Goal: Task Accomplishment & Management: Use online tool/utility

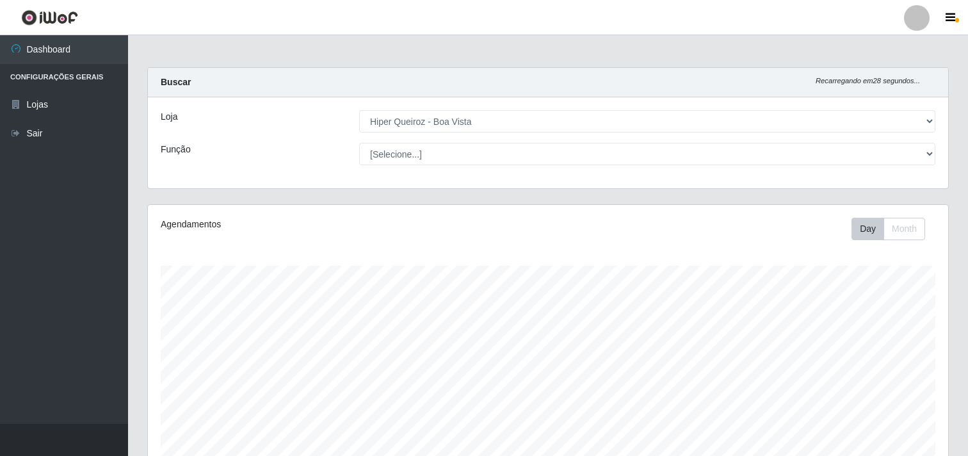
select select "514"
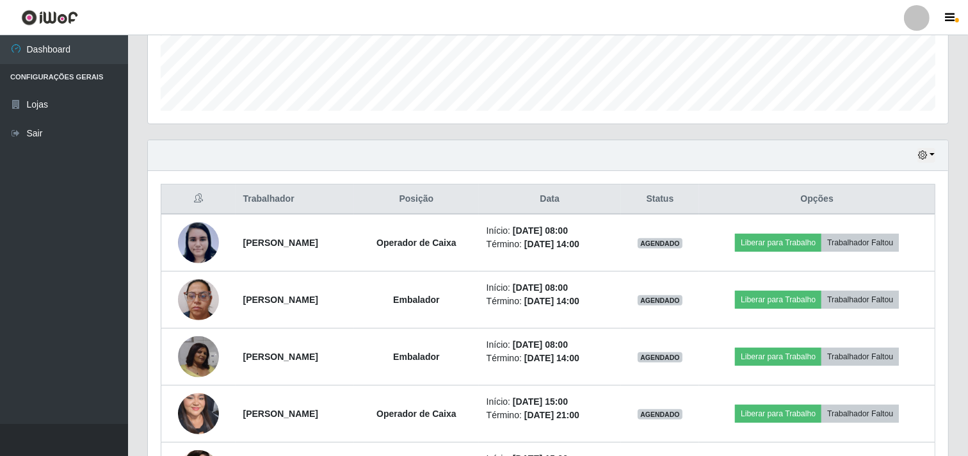
scroll to position [353, 0]
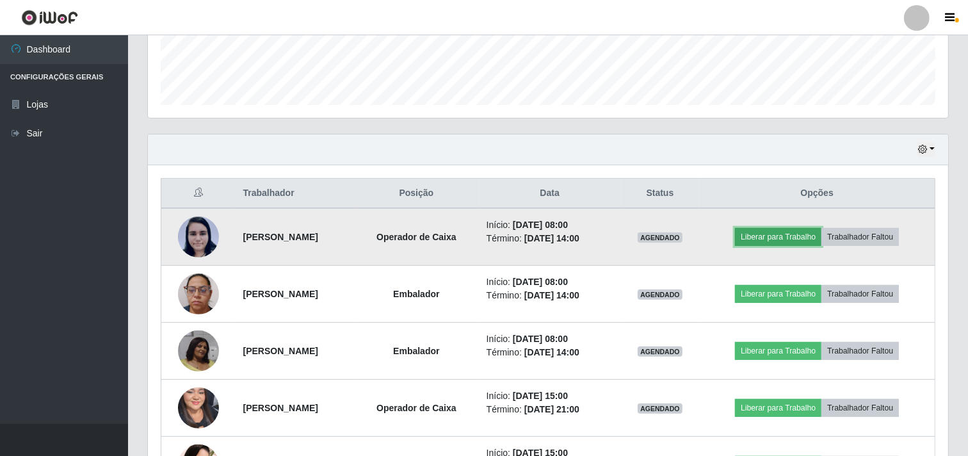
click at [781, 232] on button "Liberar para Trabalho" at bounding box center [778, 237] width 86 height 18
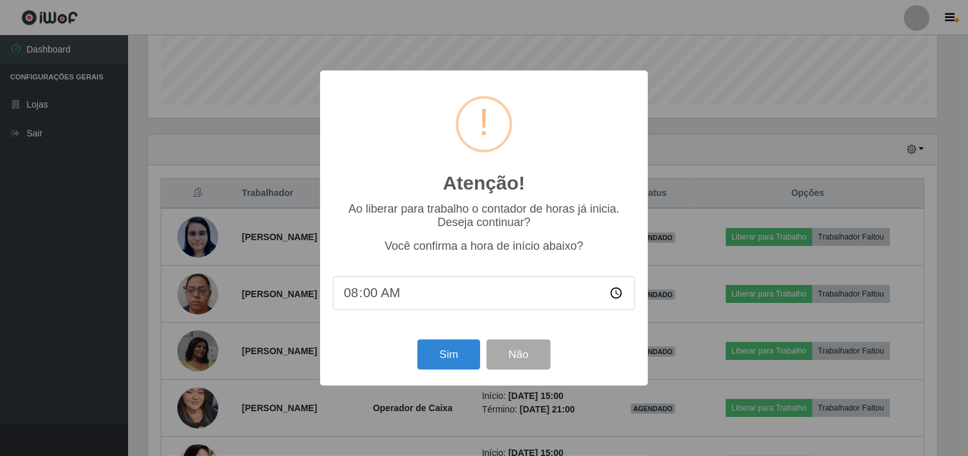
scroll to position [265, 792]
click at [457, 363] on button "Sim" at bounding box center [450, 354] width 62 height 30
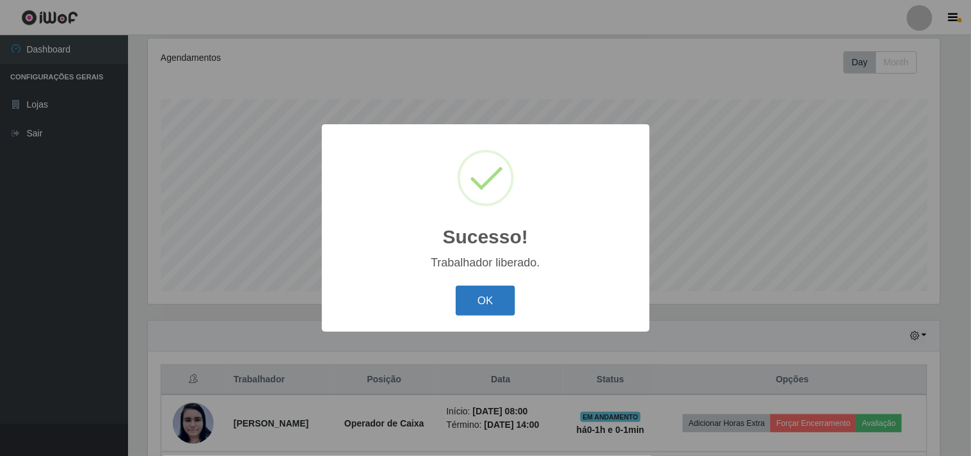
click at [482, 301] on button "OK" at bounding box center [486, 300] width 60 height 30
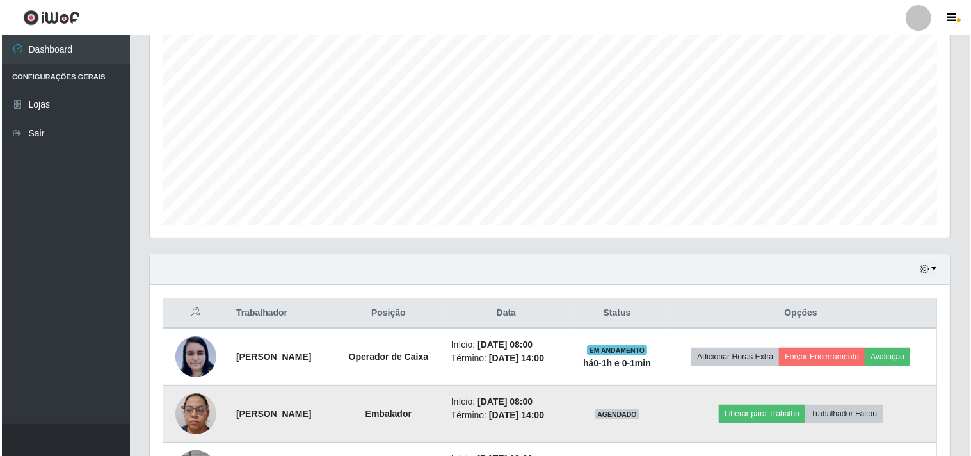
scroll to position [379, 0]
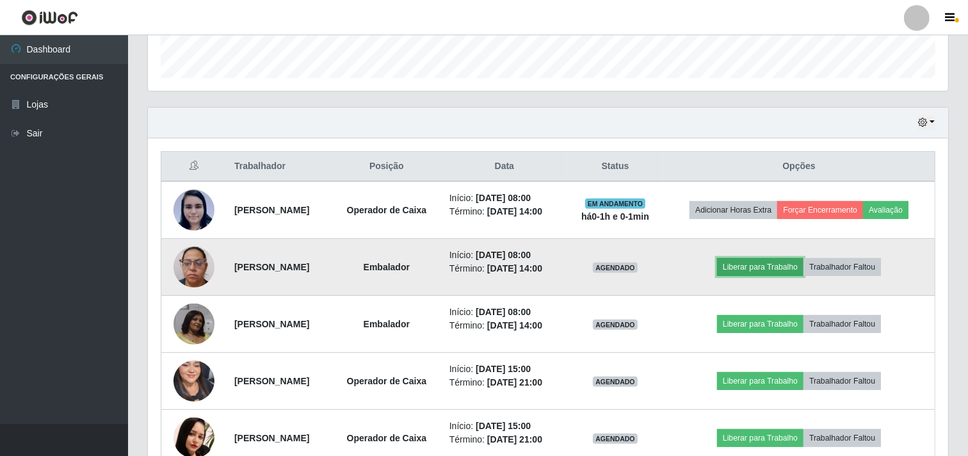
click at [772, 272] on button "Liberar para Trabalho" at bounding box center [760, 267] width 86 height 18
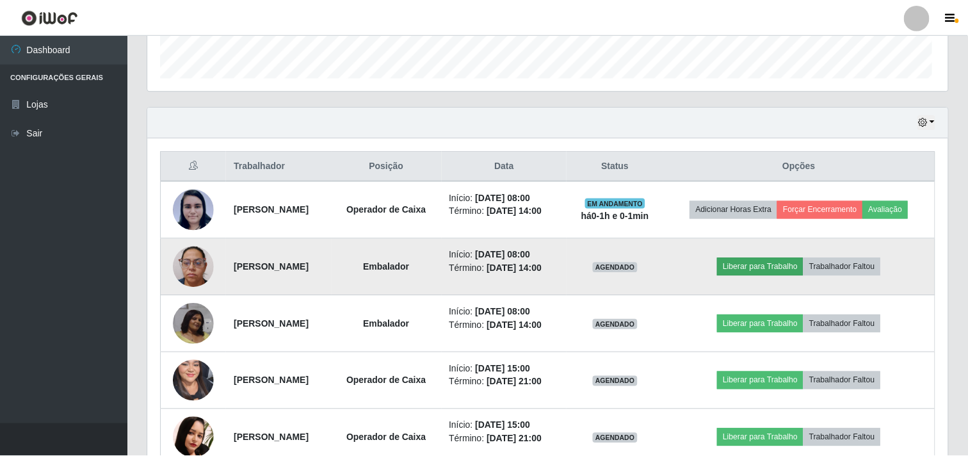
scroll to position [265, 792]
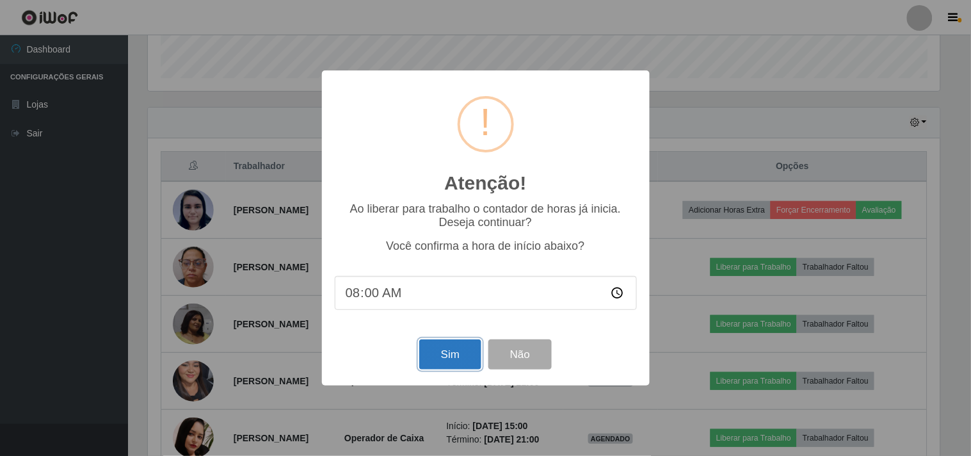
click at [456, 350] on button "Sim" at bounding box center [450, 354] width 62 height 30
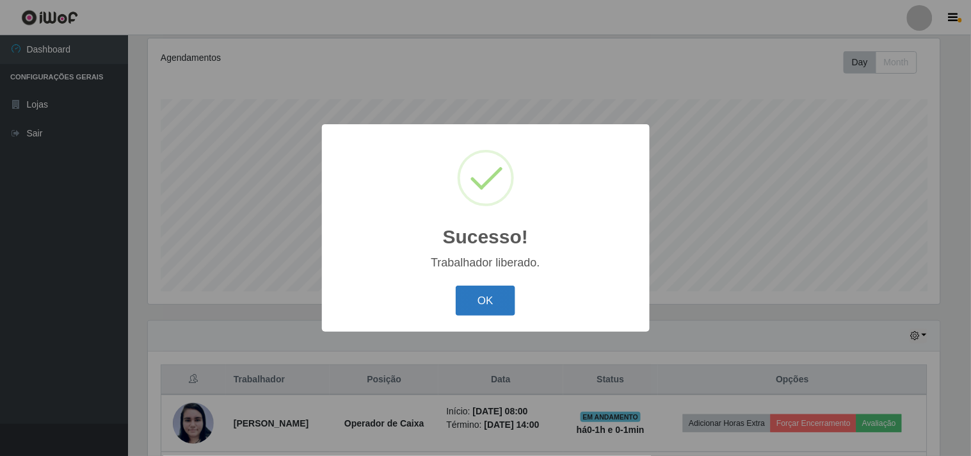
click at [486, 291] on button "OK" at bounding box center [486, 300] width 60 height 30
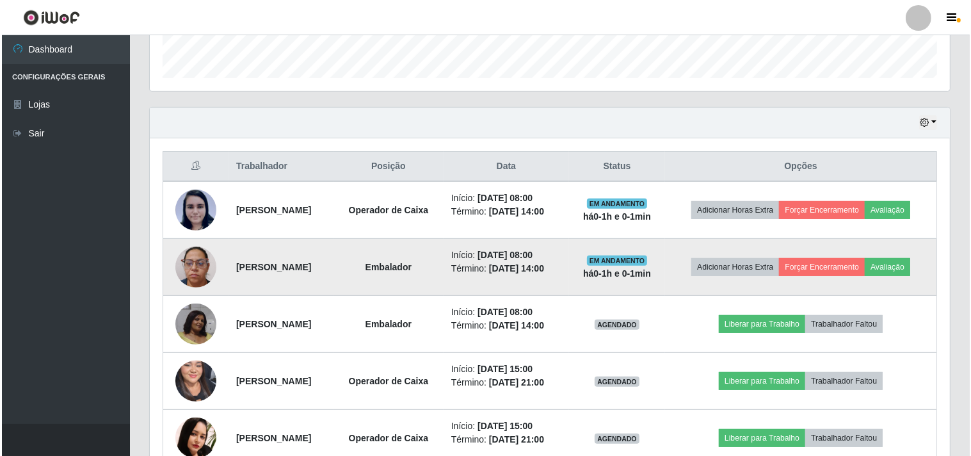
scroll to position [450, 0]
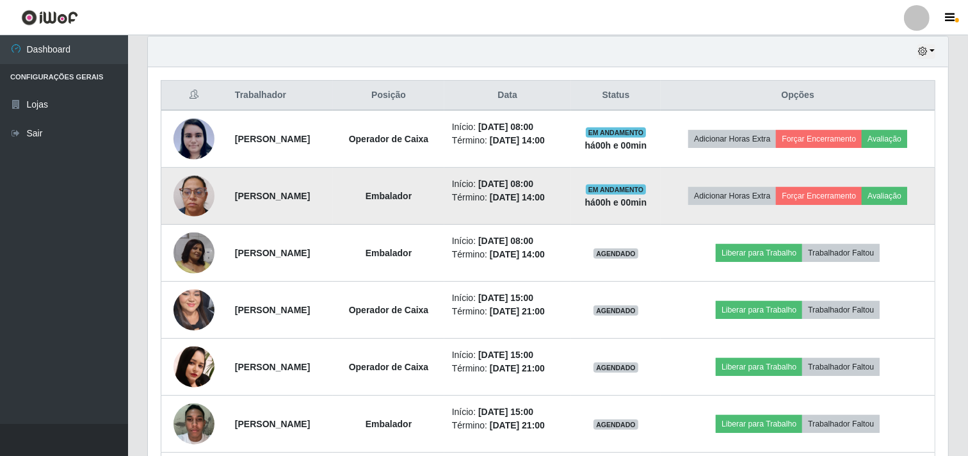
click at [190, 182] on img at bounding box center [193, 195] width 41 height 41
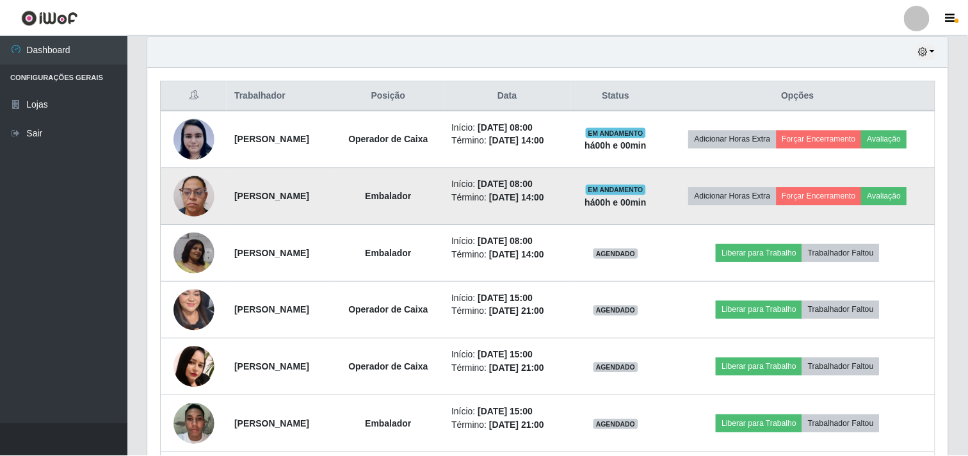
scroll to position [265, 792]
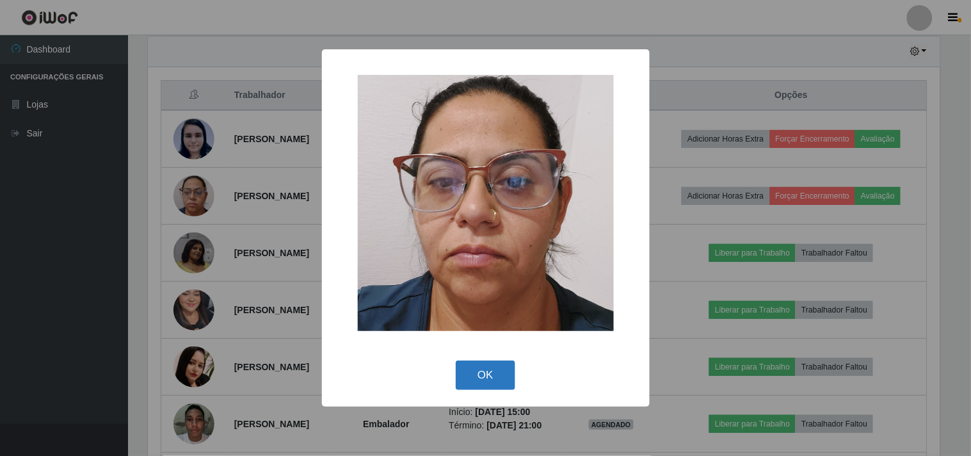
click at [474, 374] on button "OK" at bounding box center [486, 375] width 60 height 30
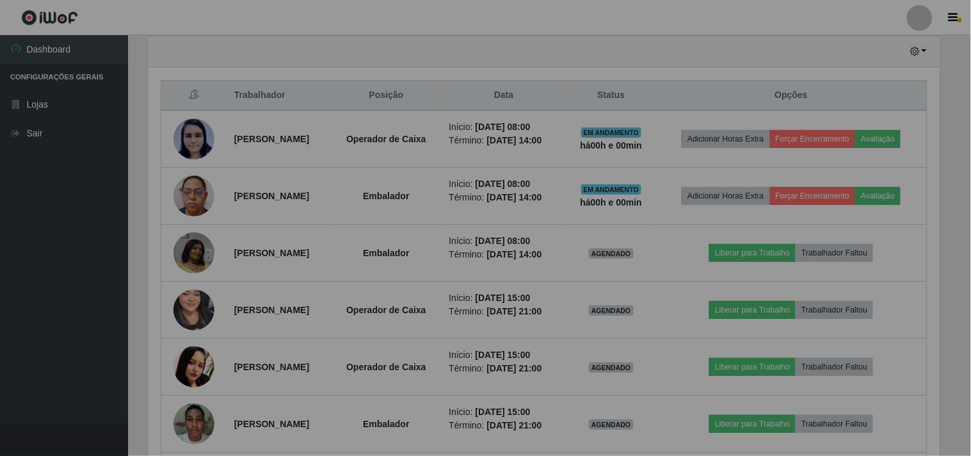
scroll to position [265, 800]
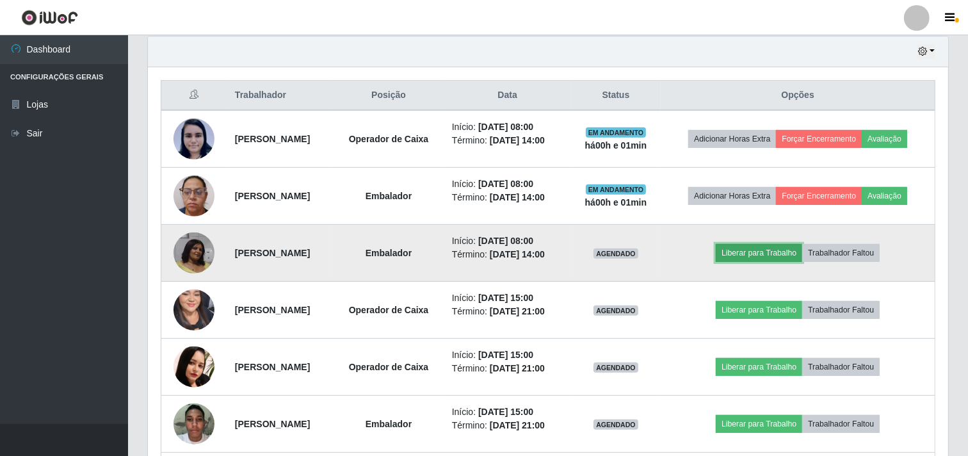
click at [767, 250] on button "Liberar para Trabalho" at bounding box center [758, 253] width 86 height 18
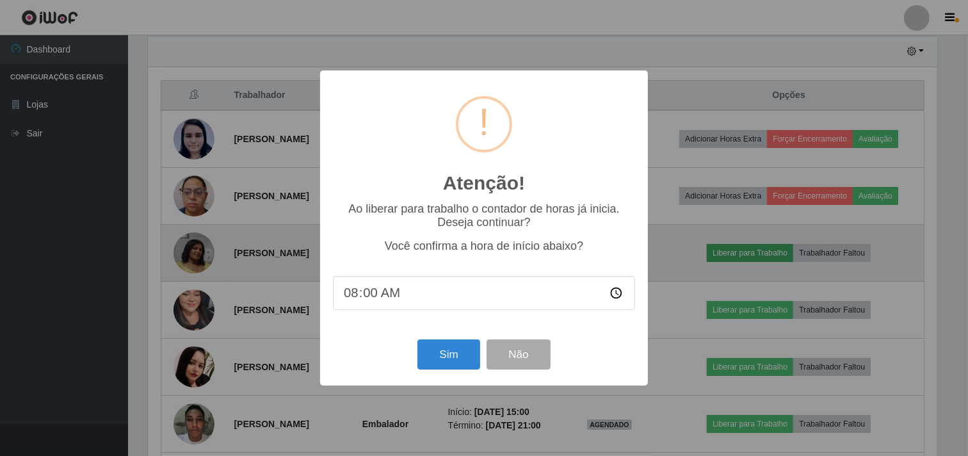
scroll to position [265, 792]
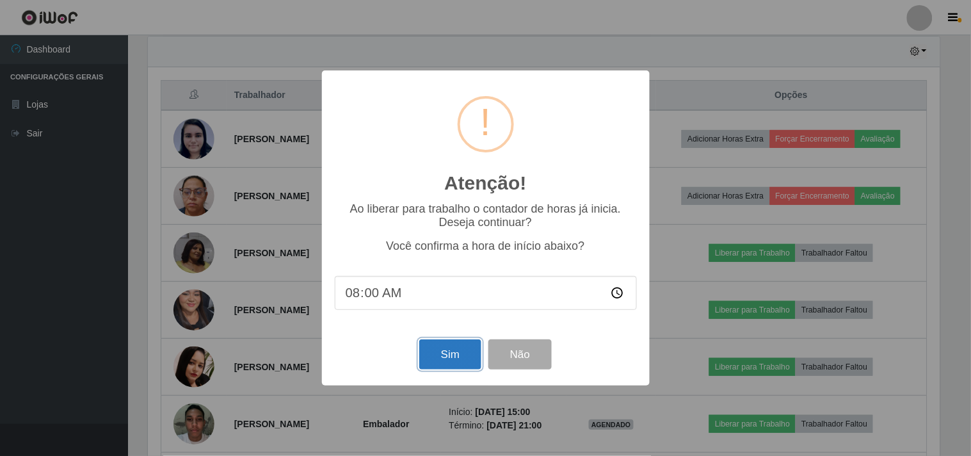
click at [465, 356] on button "Sim" at bounding box center [450, 354] width 62 height 30
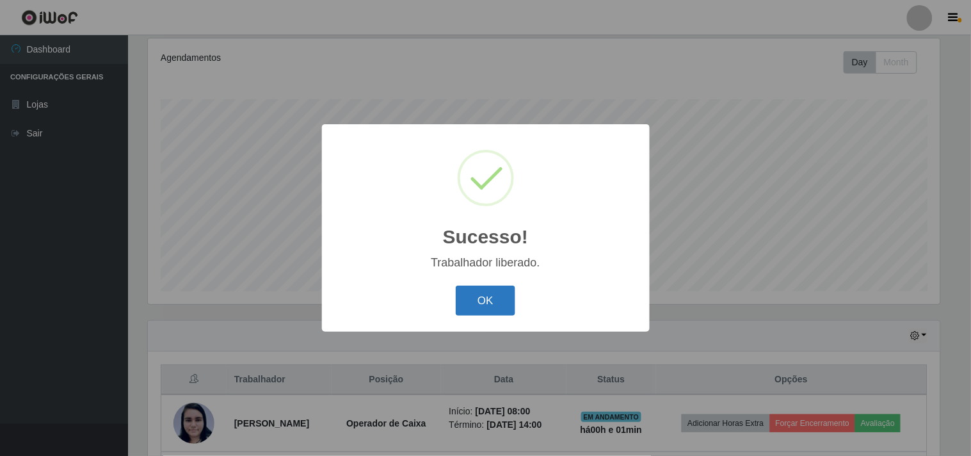
click at [499, 301] on button "OK" at bounding box center [486, 300] width 60 height 30
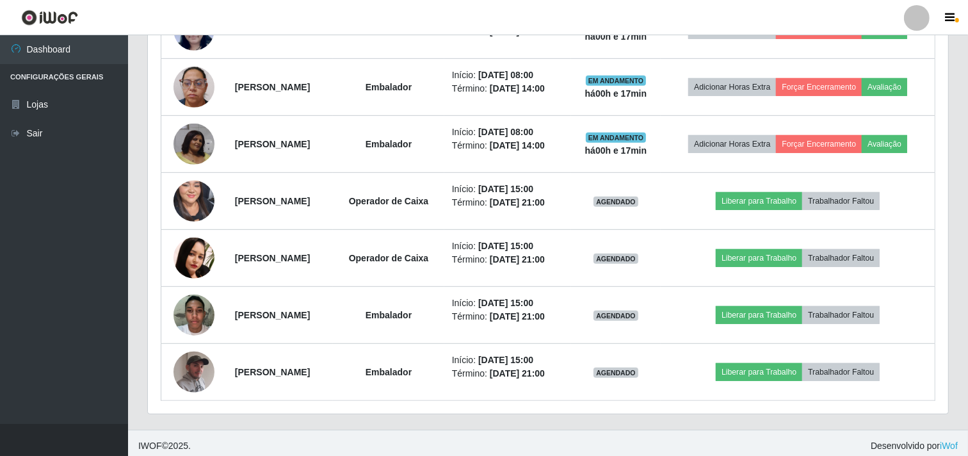
scroll to position [564, 0]
